Goal: Task Accomplishment & Management: Manage account settings

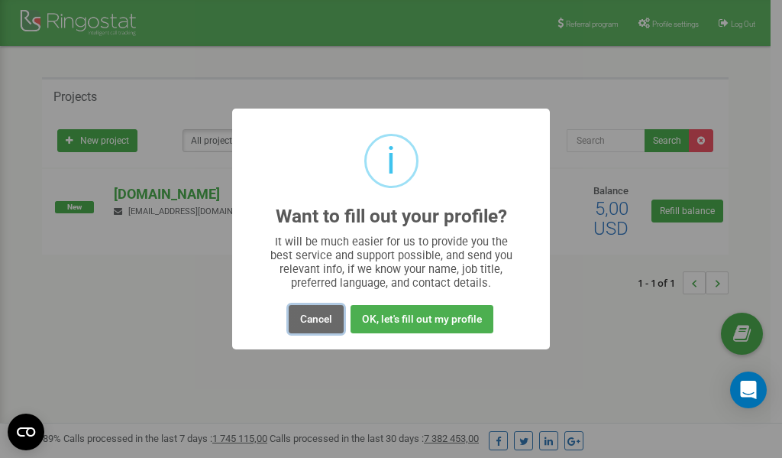
click at [313, 317] on button "Cancel" at bounding box center [316, 319] width 55 height 28
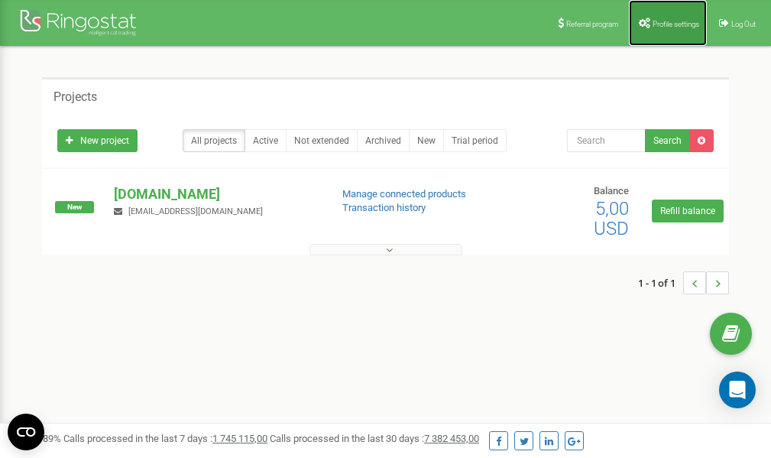
click at [652, 21] on span "Profile settings" at bounding box center [675, 24] width 47 height 8
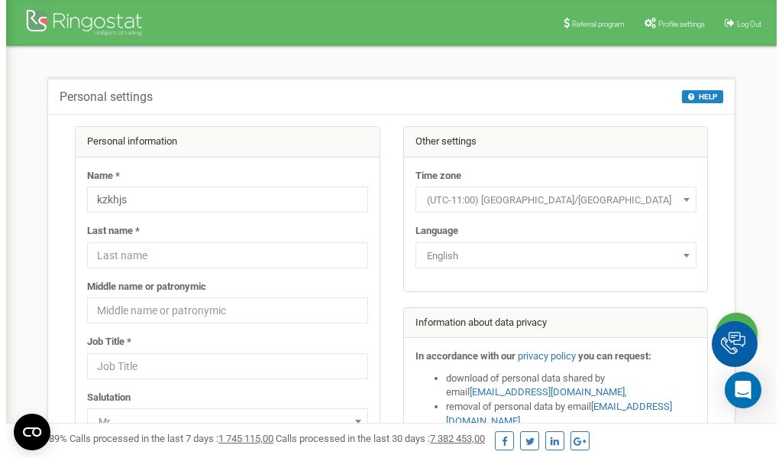
scroll to position [76, 0]
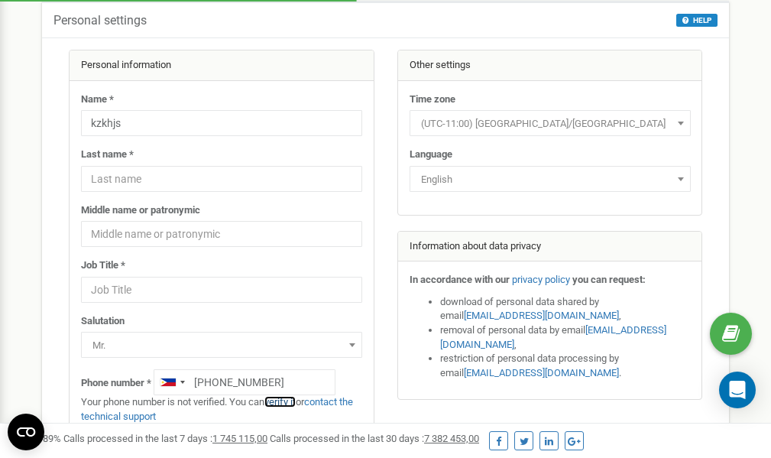
click at [290, 402] on link "verify it" at bounding box center [279, 401] width 31 height 11
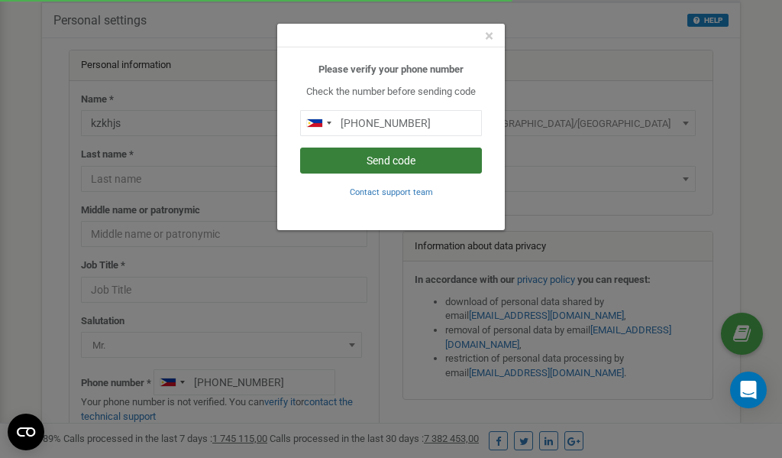
click at [409, 159] on button "Send code" at bounding box center [391, 160] width 182 height 26
